Goal: Task Accomplishment & Management: Manage account settings

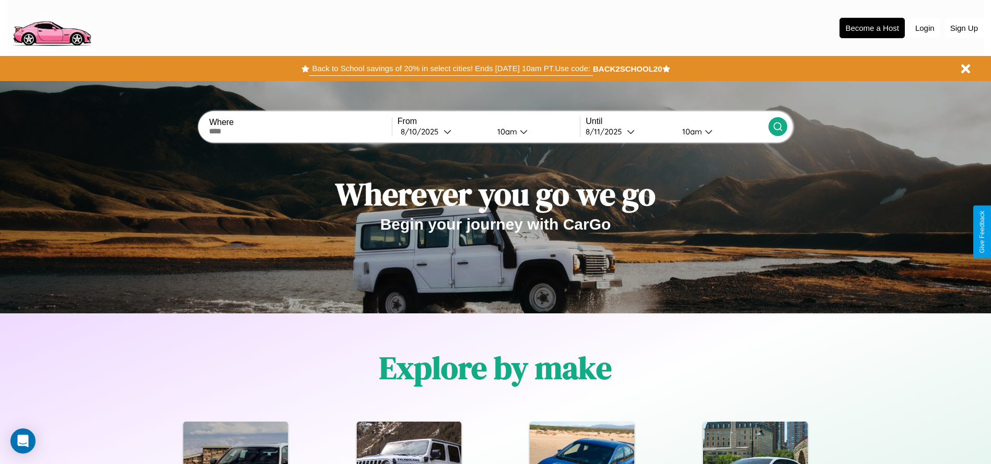
click at [451, 68] on button "Back to School savings of 20% in select cities! Ends [DATE] 10am PT. Use code:" at bounding box center [450, 68] width 283 height 15
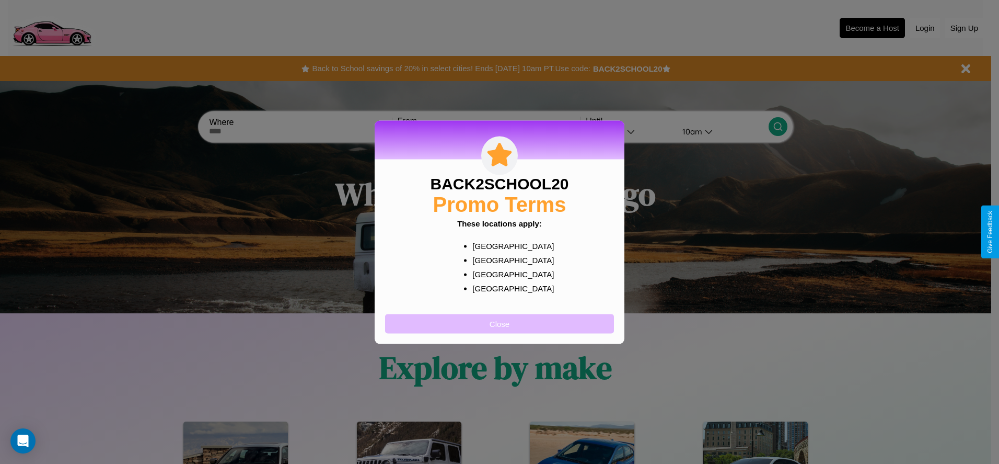
click at [500, 323] on button "Close" at bounding box center [499, 323] width 229 height 19
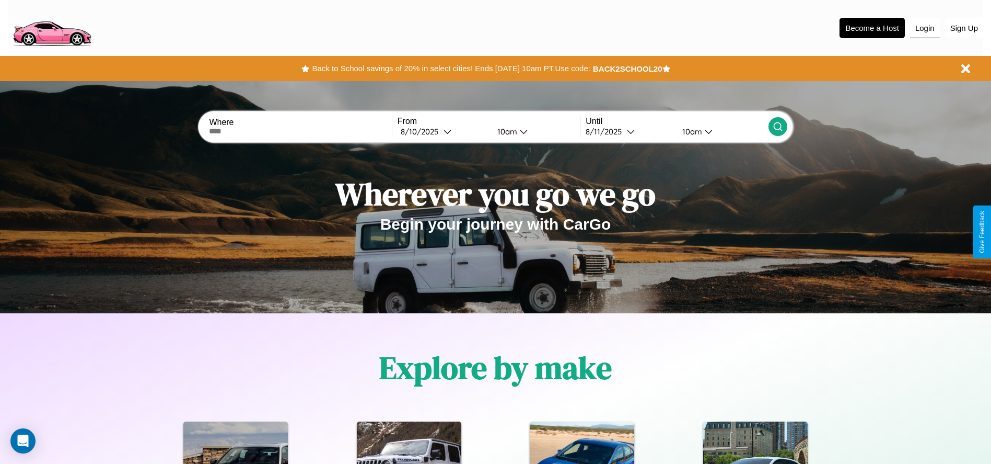
click at [925, 28] on button "Login" at bounding box center [925, 28] width 30 height 20
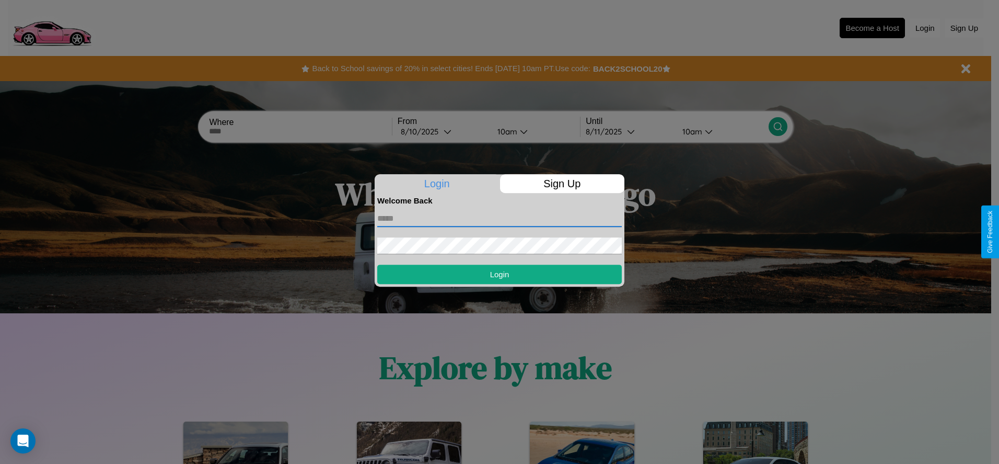
click at [500, 218] on input "text" at bounding box center [499, 218] width 245 height 17
type input "**********"
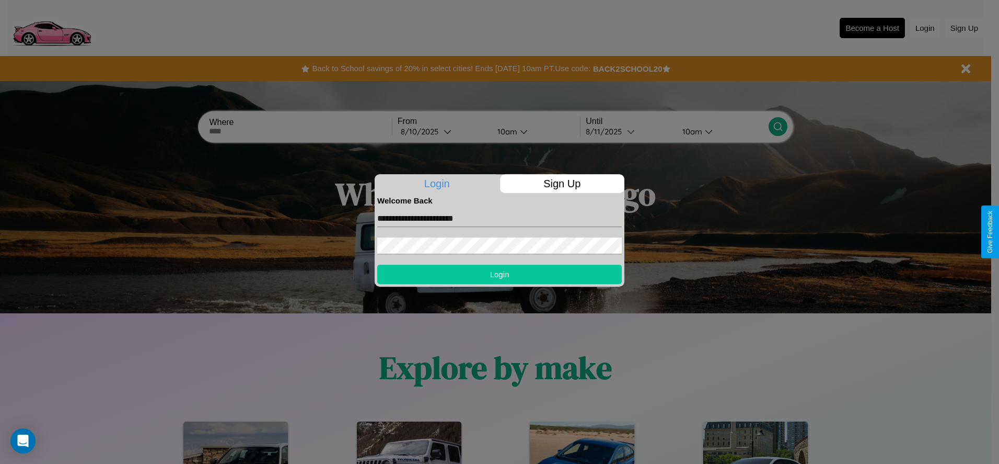
click at [500, 274] on button "Login" at bounding box center [499, 273] width 245 height 19
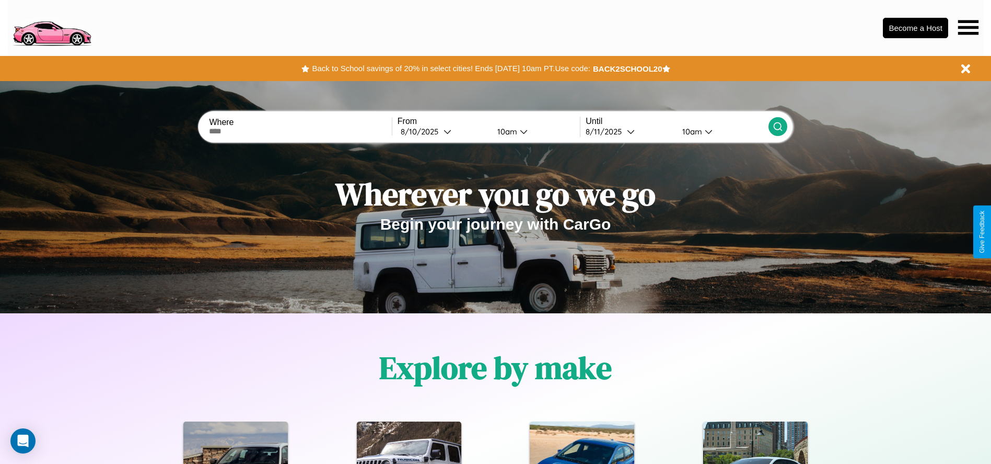
click at [968, 27] on icon at bounding box center [968, 27] width 20 height 15
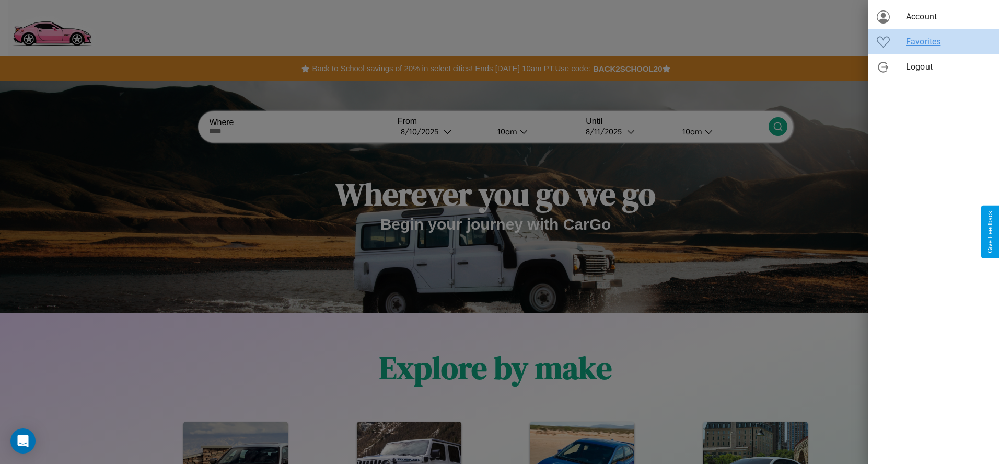
click at [934, 42] on span "Favorites" at bounding box center [948, 42] width 85 height 13
